Goal: Task Accomplishment & Management: Complete application form

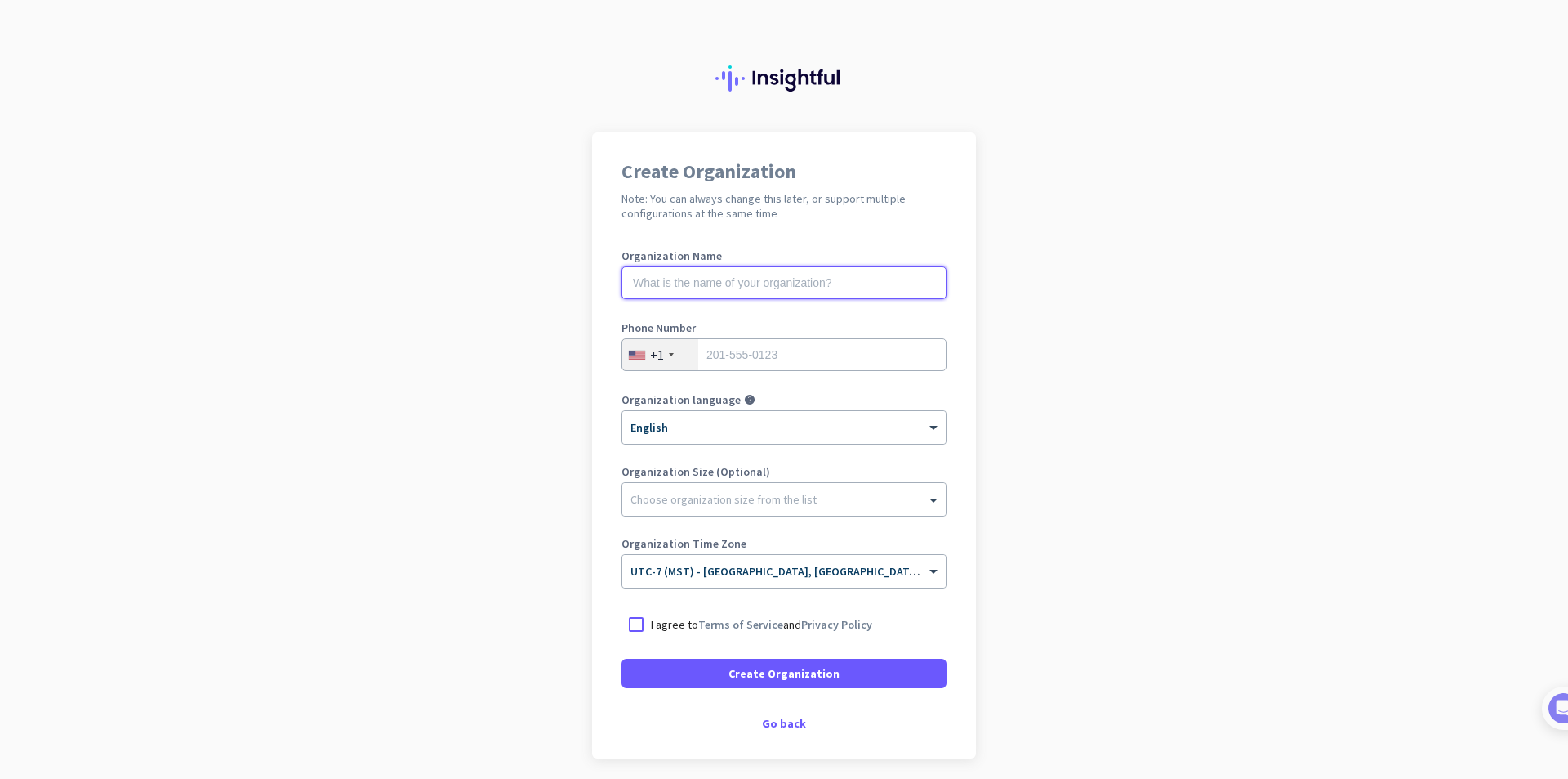
click at [715, 279] on input "text" at bounding box center [784, 282] width 325 height 32
click at [729, 355] on input "tel" at bounding box center [784, 354] width 325 height 32
type input "4809770592"
click at [651, 619] on p "I agree to Terms of Service and Privacy Policy" at bounding box center [762, 624] width 221 height 17
click at [0, 0] on input "I agree to Terms of Service and Privacy Policy" at bounding box center [0, 0] width 0 height 0
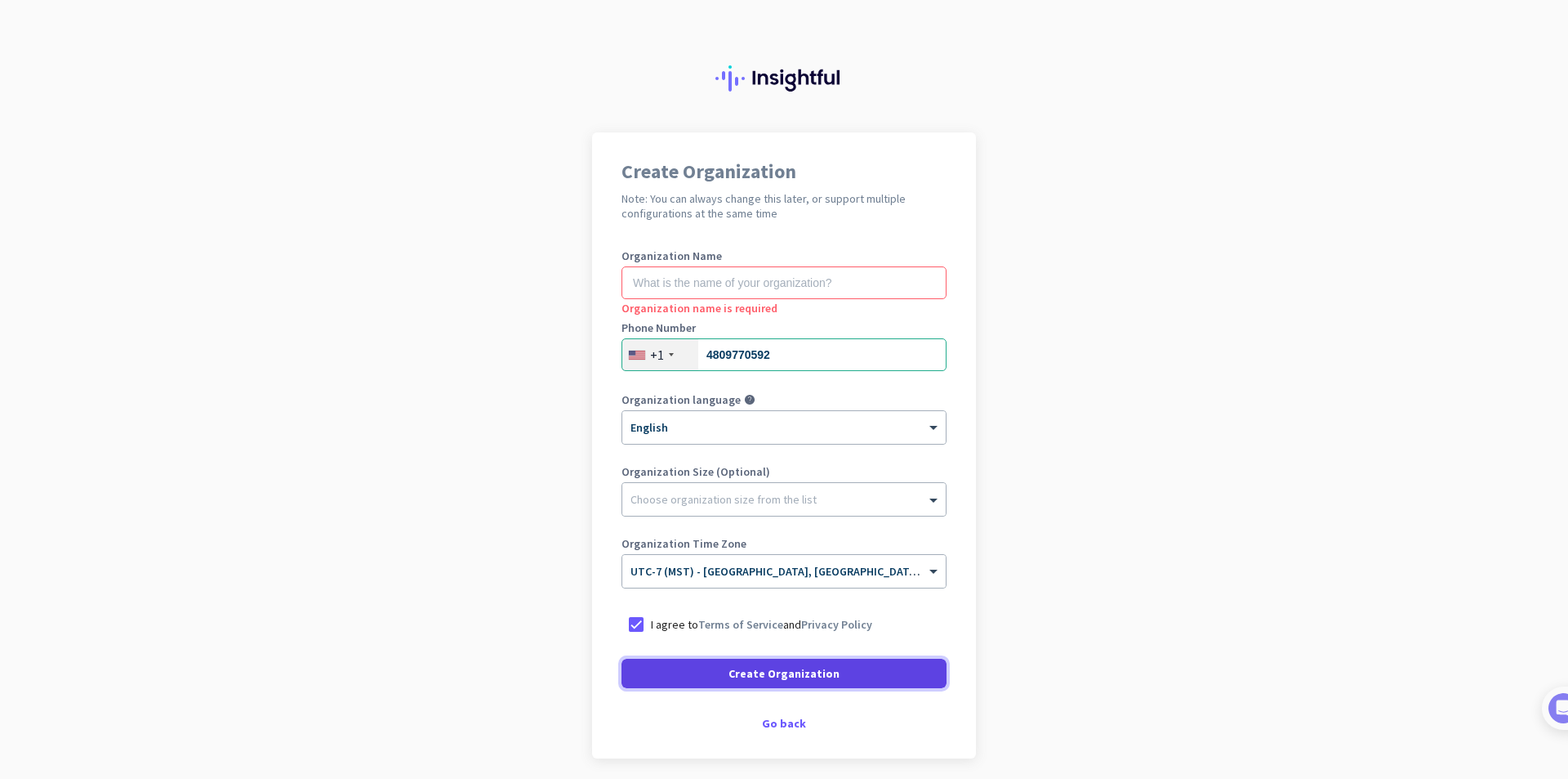
click at [769, 679] on span "Create Organization" at bounding box center [784, 673] width 111 height 17
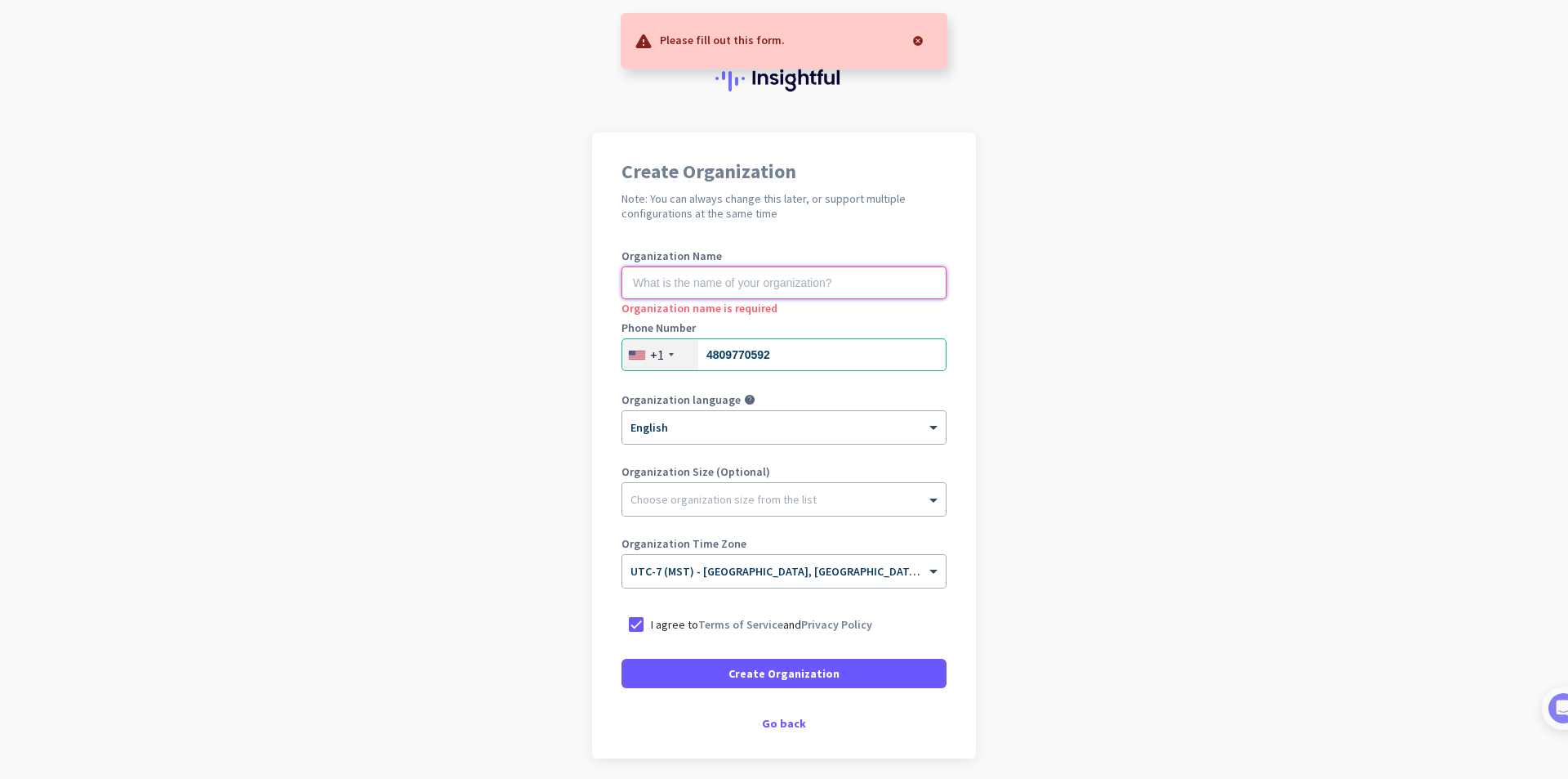
click at [660, 282] on input "text" at bounding box center [784, 282] width 325 height 32
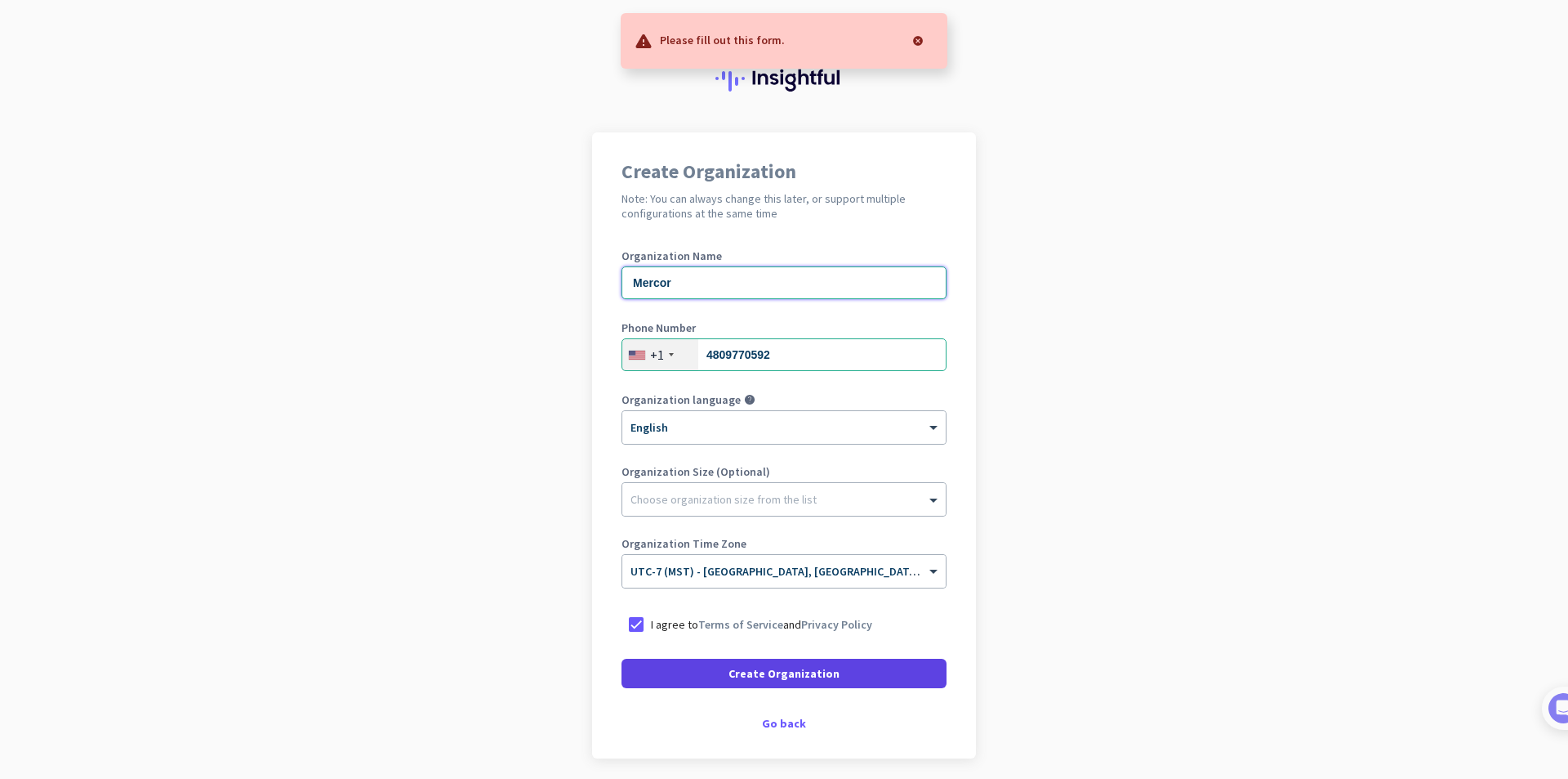
type input "Mercor"
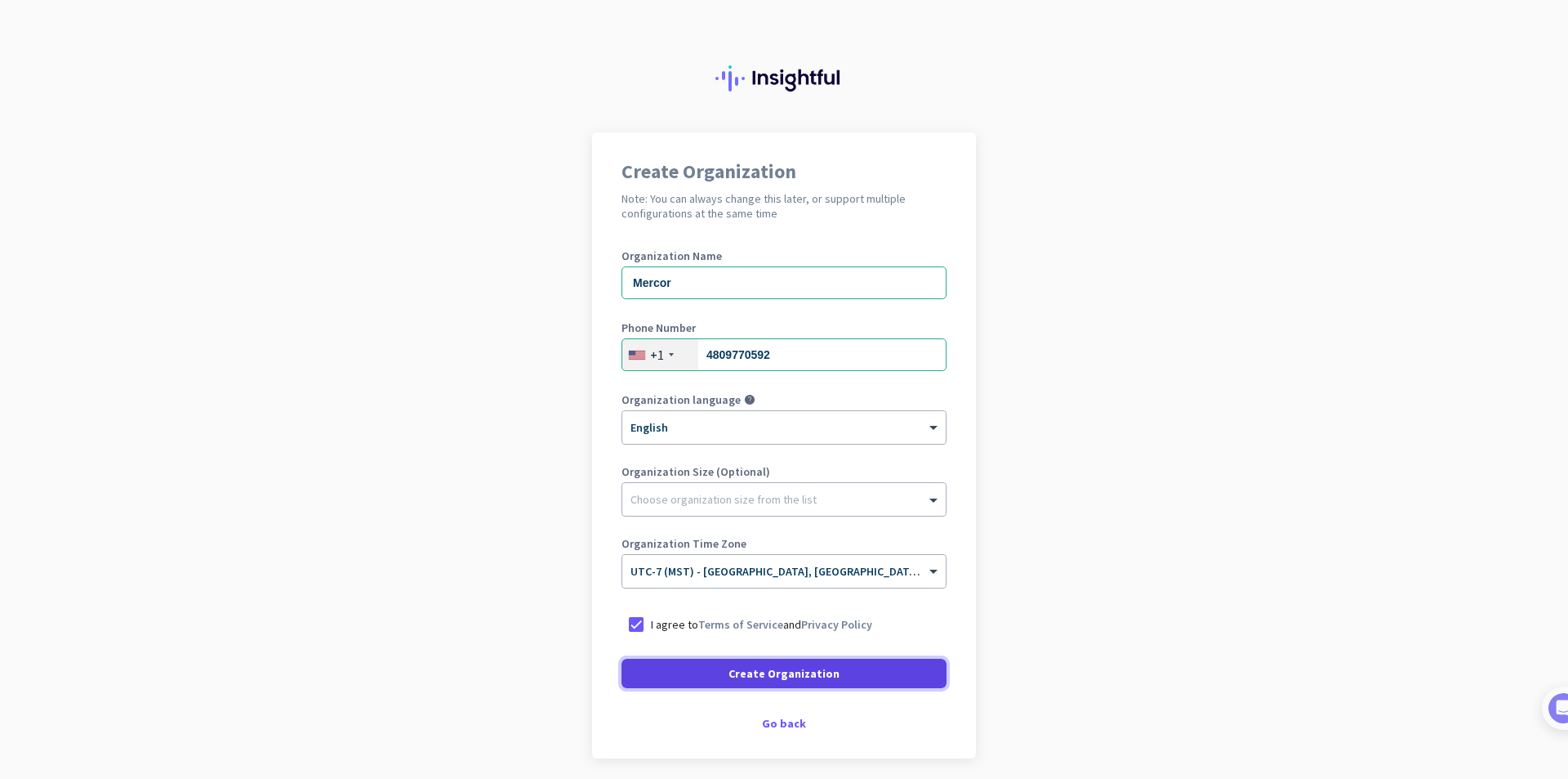
click at [828, 668] on span "Create Organization" at bounding box center [784, 673] width 111 height 17
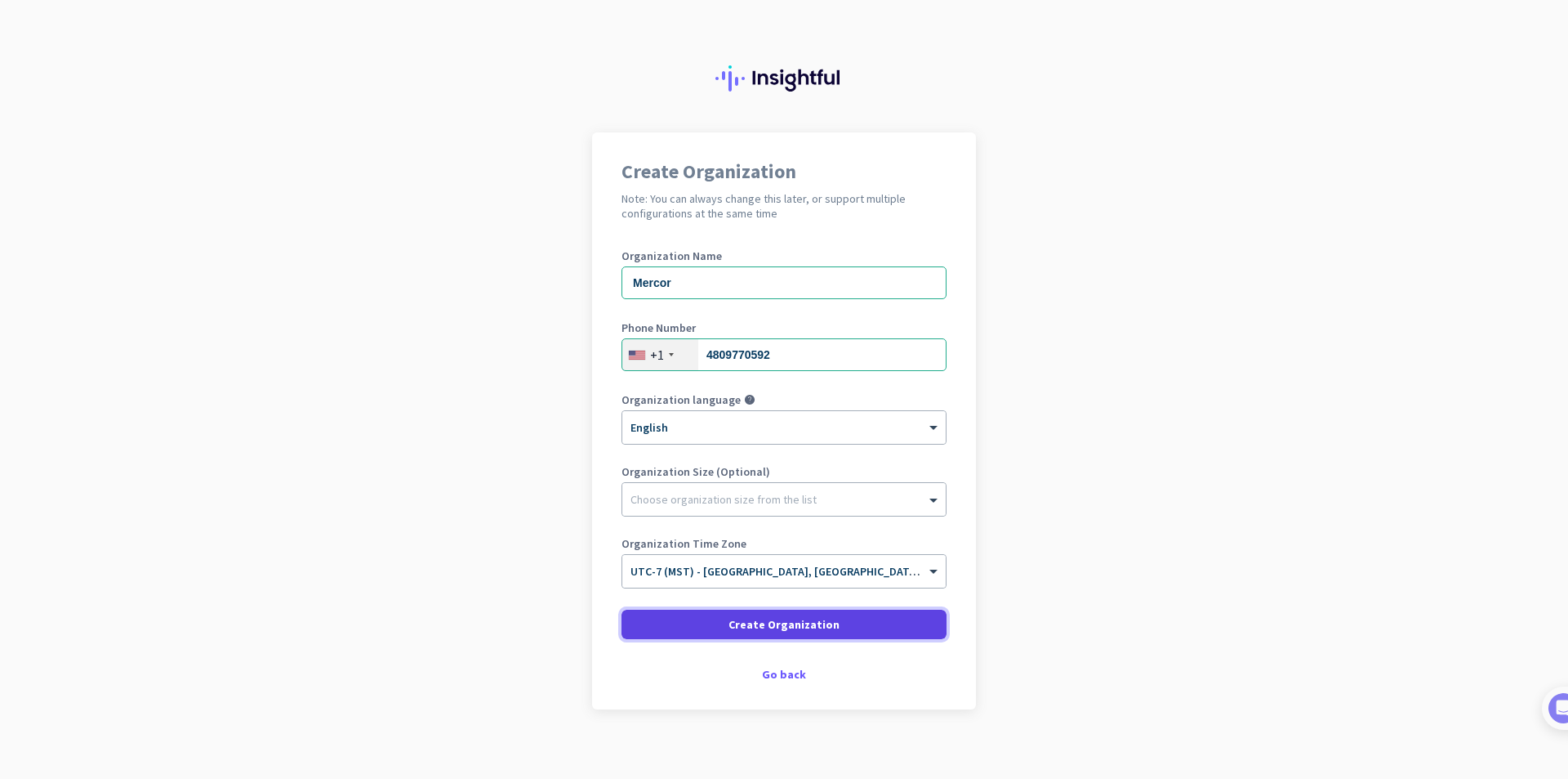
click at [770, 624] on span "Create Organization" at bounding box center [784, 624] width 111 height 17
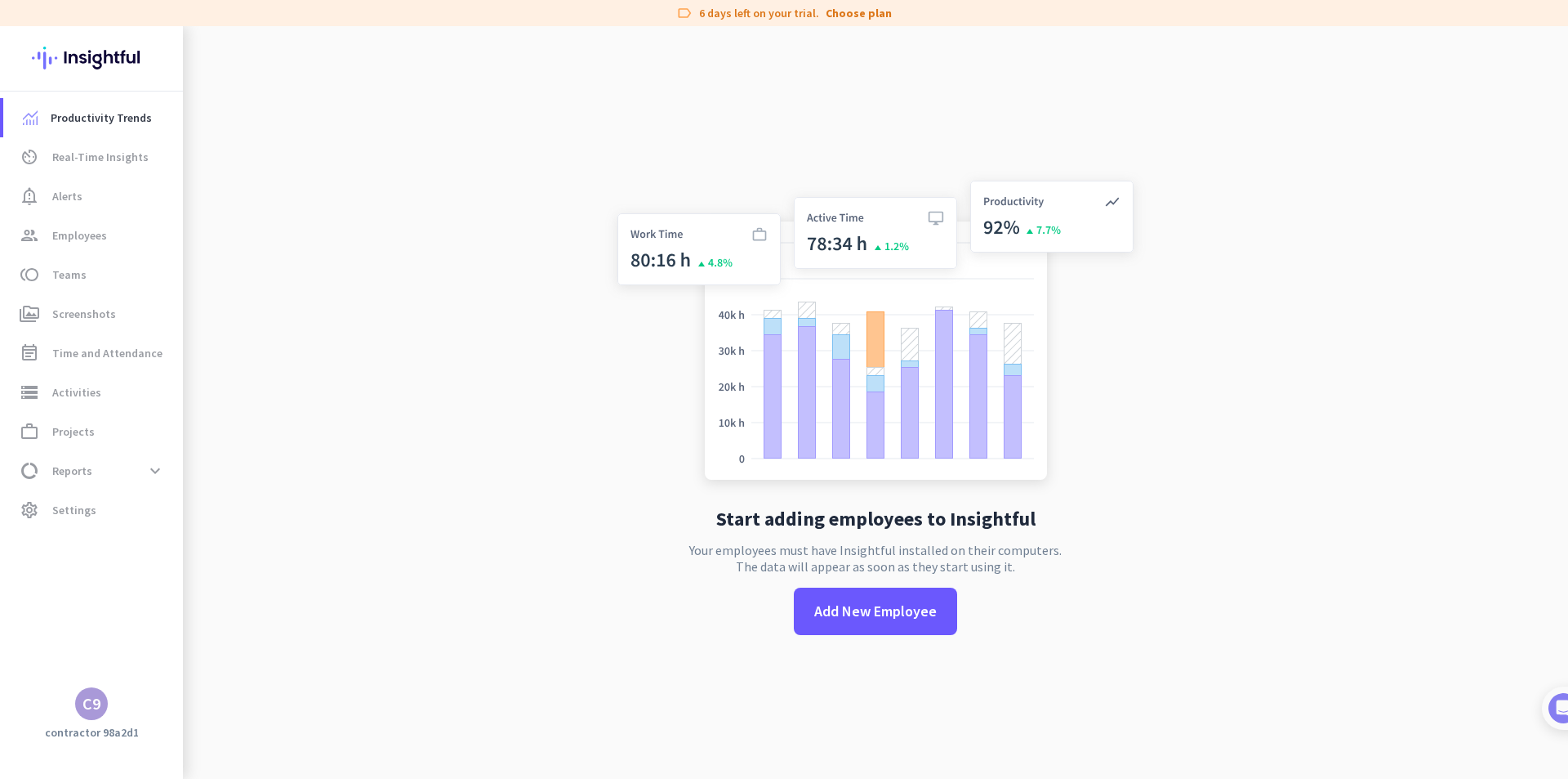
click at [100, 696] on div "C9" at bounding box center [91, 704] width 18 height 17
click at [166, 676] on span "Sign out" at bounding box center [178, 673] width 99 height 15
